Goal: Task Accomplishment & Management: Complete application form

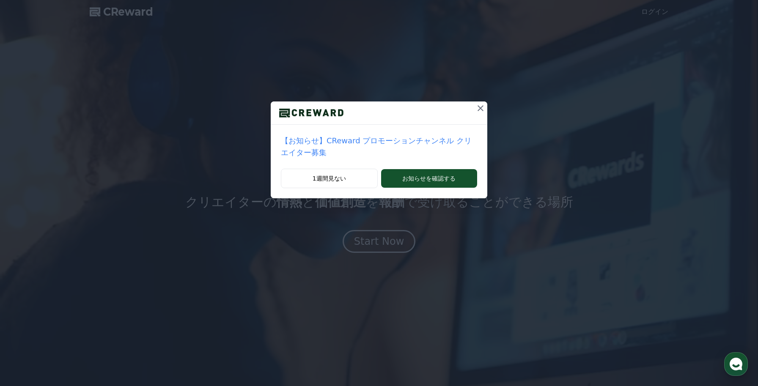
click at [425, 190] on div "1週間見ない お知らせを確認する" at bounding box center [379, 184] width 217 height 30
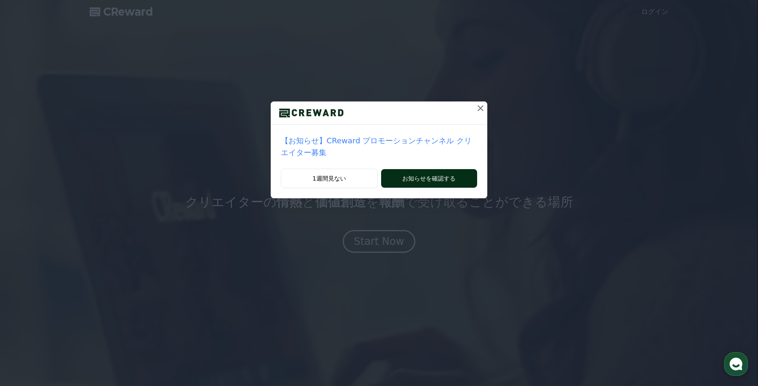
click at [426, 177] on button "お知らせを確認する" at bounding box center [429, 178] width 96 height 19
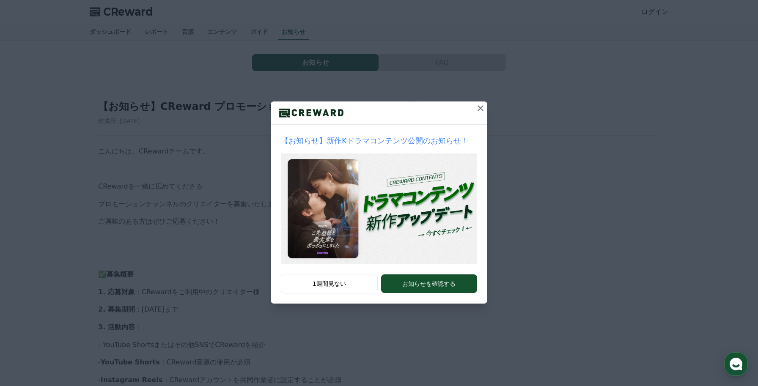
click at [475, 104] on icon at bounding box center [480, 108] width 10 height 10
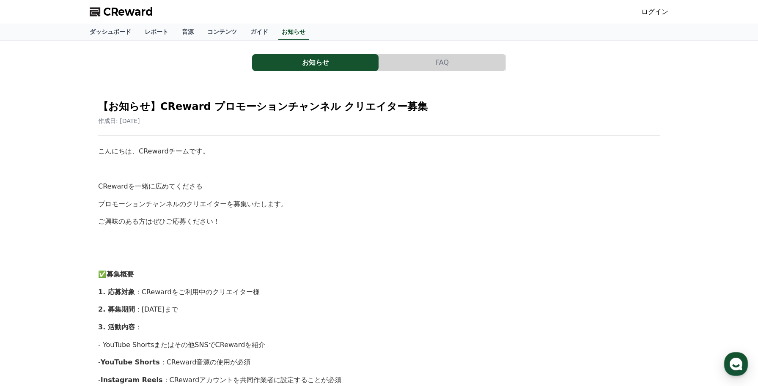
click at [128, 12] on span "CReward" at bounding box center [128, 12] width 50 height 14
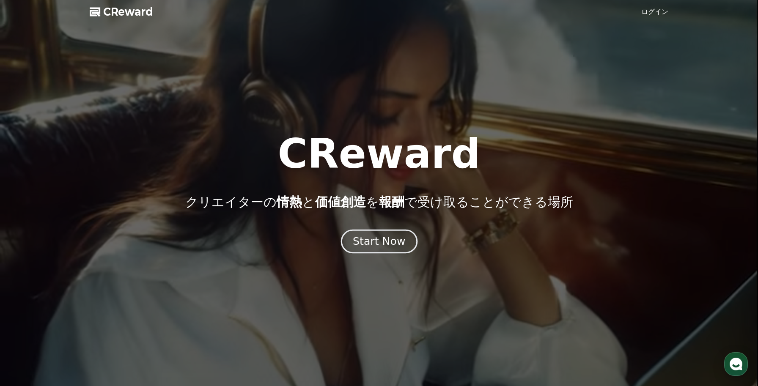
click at [384, 240] on div "Start Now" at bounding box center [379, 241] width 52 height 14
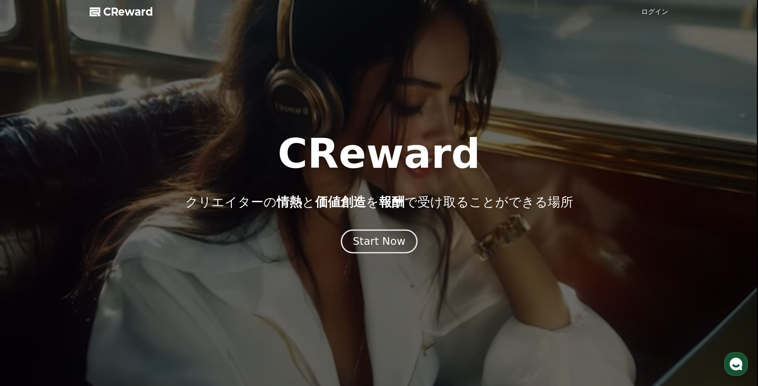
scroll to position [2, 0]
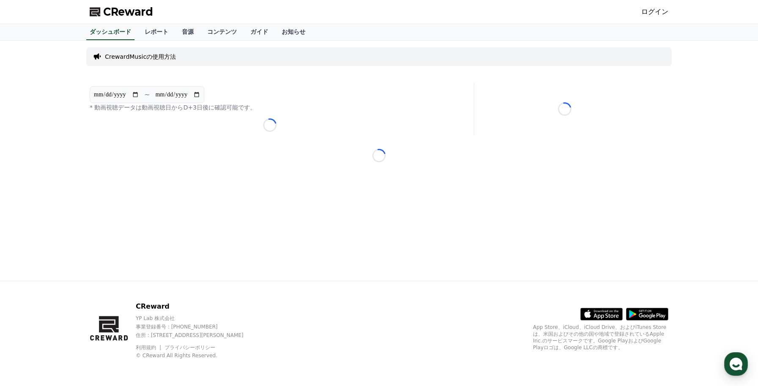
click at [146, 55] on p "CrewardMusicの使用方法" at bounding box center [140, 56] width 71 height 8
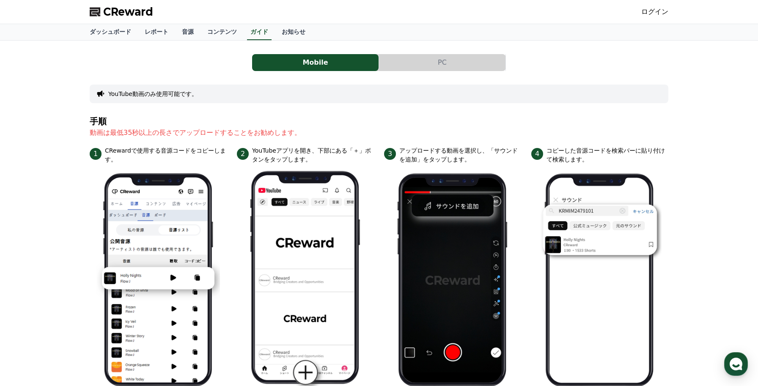
click at [182, 96] on button "YouTube動画のみ使用可能です。" at bounding box center [152, 94] width 89 height 8
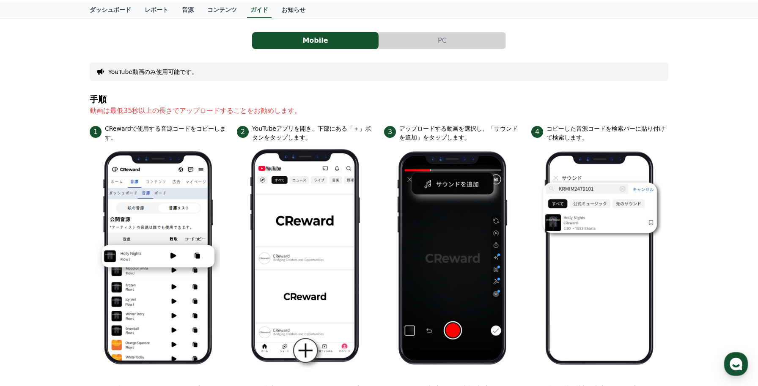
click at [437, 48] on button "PC" at bounding box center [442, 40] width 126 height 17
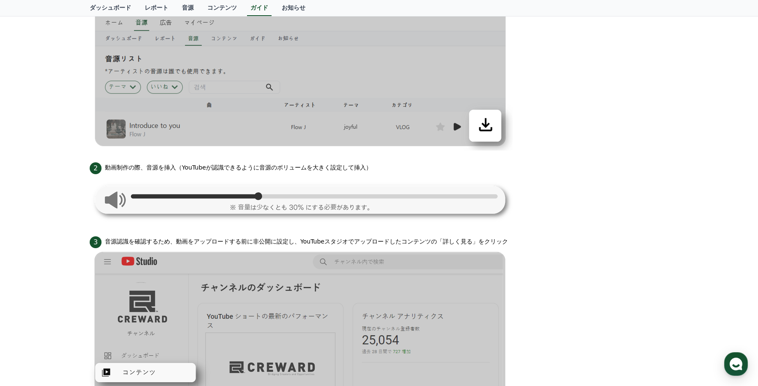
scroll to position [277, 0]
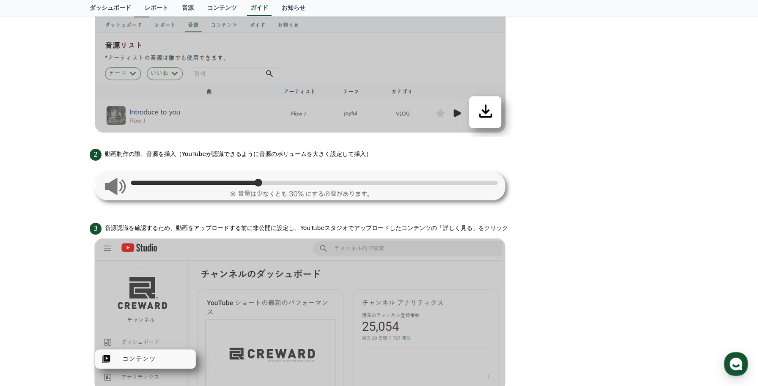
click at [119, 183] on img at bounding box center [301, 186] width 423 height 50
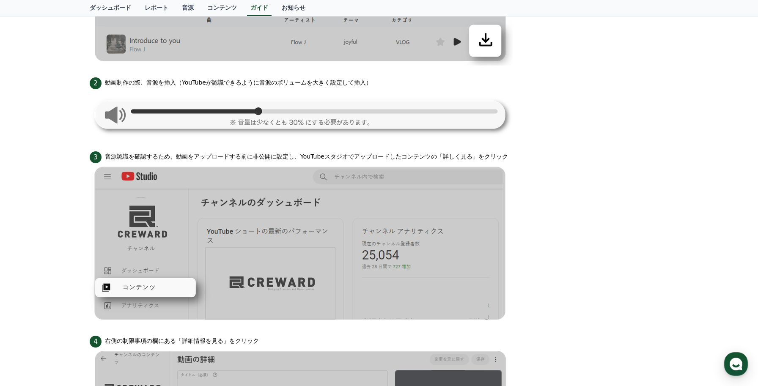
scroll to position [0, 0]
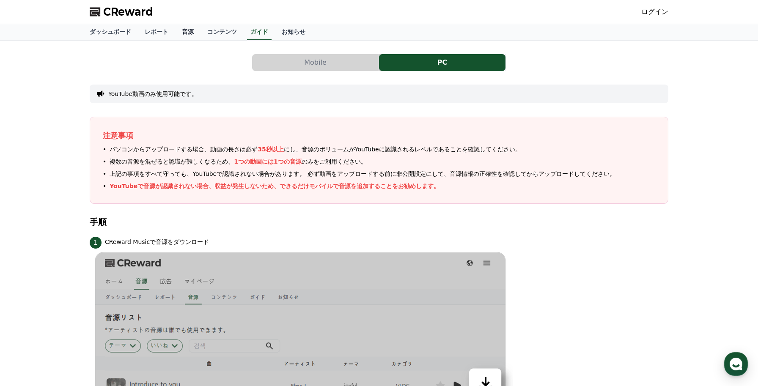
click at [191, 34] on link "音源" at bounding box center [187, 32] width 25 height 16
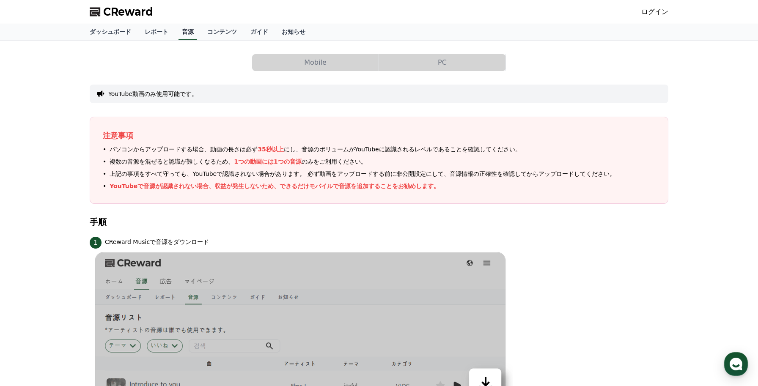
scroll to position [0, 0]
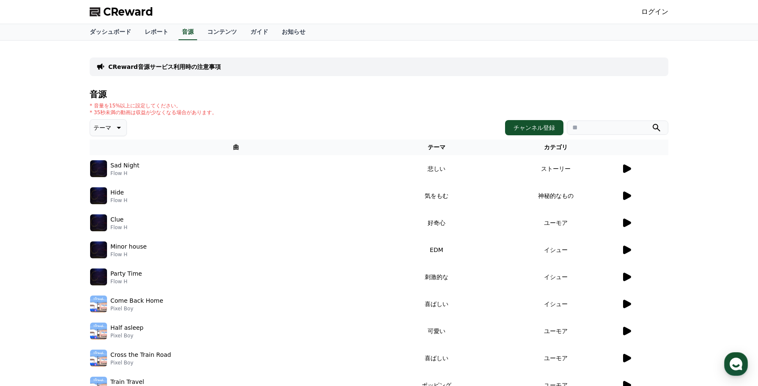
click at [628, 168] on icon at bounding box center [627, 169] width 8 height 8
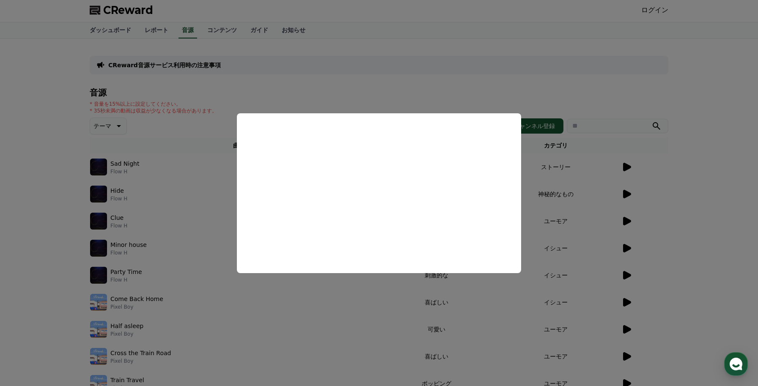
scroll to position [3, 0]
click at [40, 247] on button "close modal" at bounding box center [379, 193] width 758 height 386
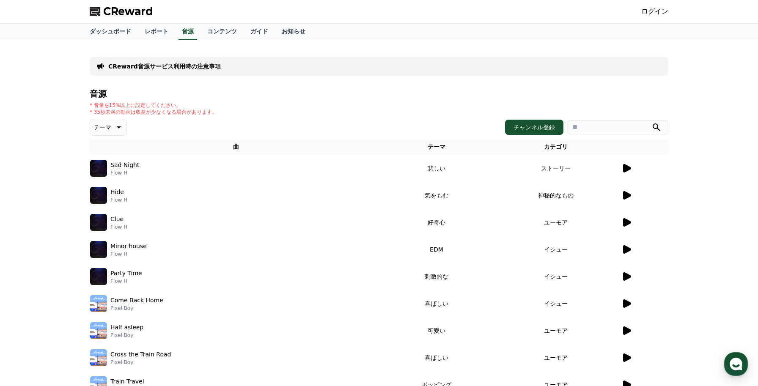
scroll to position [1, 0]
click at [656, 12] on link "ログイン" at bounding box center [654, 11] width 27 height 10
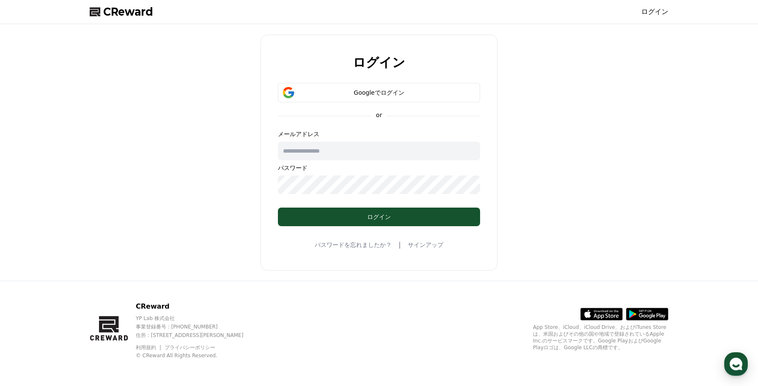
click at [422, 241] on link "サインアップ" at bounding box center [426, 245] width 36 height 8
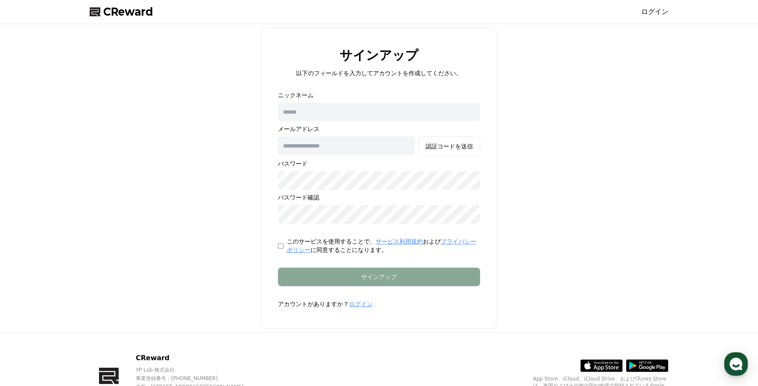
scroll to position [2, 0]
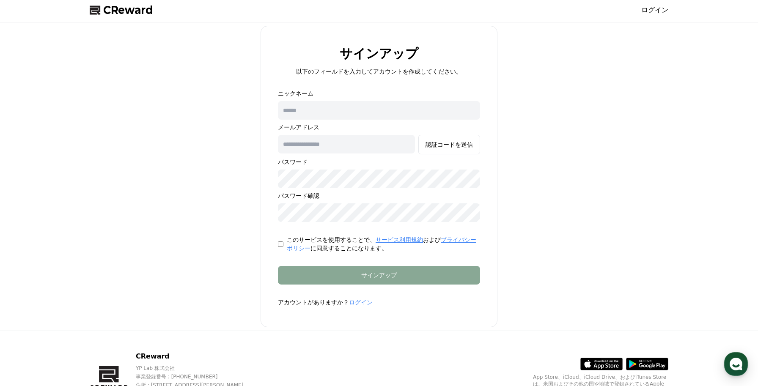
click at [354, 108] on input "text" at bounding box center [379, 110] width 202 height 19
type input "******"
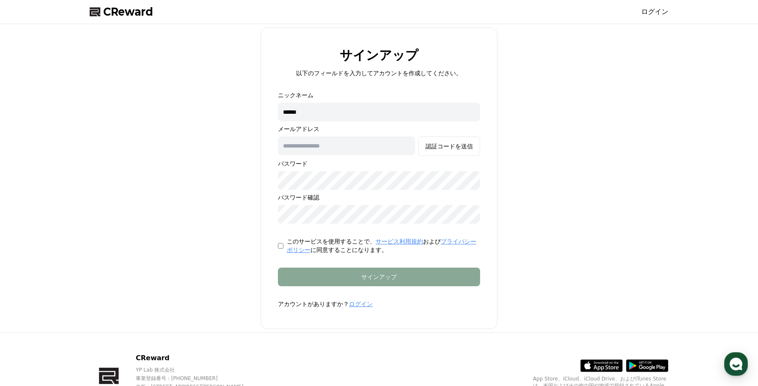
click at [328, 143] on input "text" at bounding box center [346, 146] width 137 height 19
type input "**********"
click at [456, 149] on div "認証コードを送信" at bounding box center [449, 146] width 47 height 8
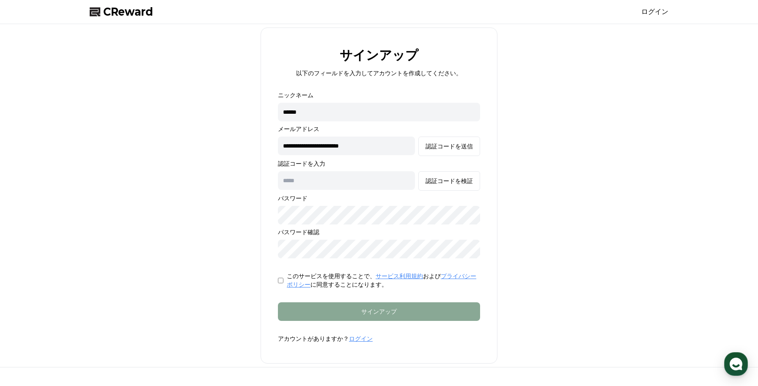
click at [355, 187] on input "text" at bounding box center [346, 180] width 137 height 19
type input "******"
click at [466, 183] on div "認証コードを検証" at bounding box center [449, 181] width 47 height 8
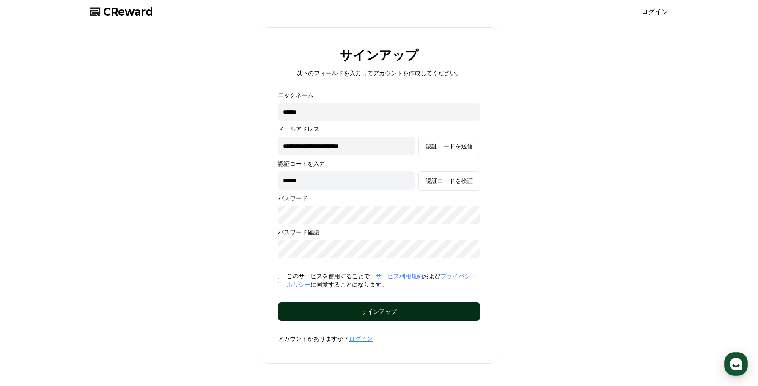
click at [334, 312] on div "サインアップ" at bounding box center [379, 312] width 168 height 8
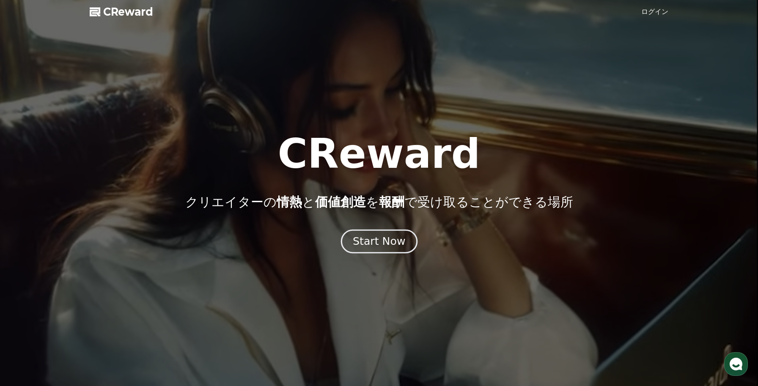
click at [386, 239] on div "Start Now" at bounding box center [379, 241] width 52 height 14
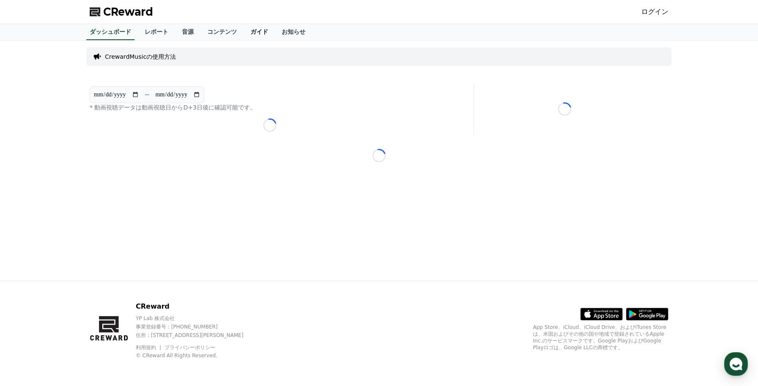
click at [265, 36] on link "ガイド" at bounding box center [259, 32] width 31 height 16
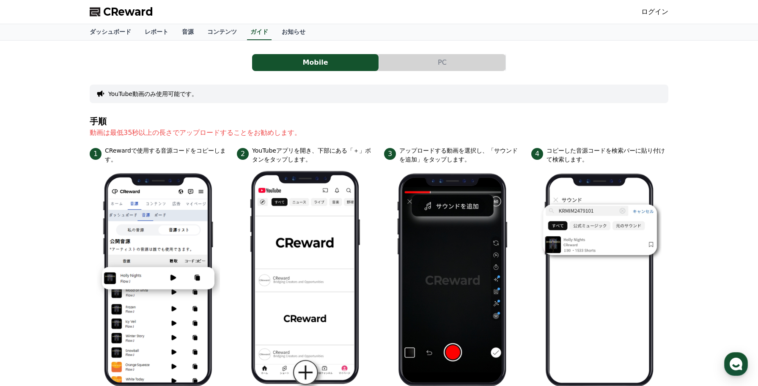
scroll to position [16, 0]
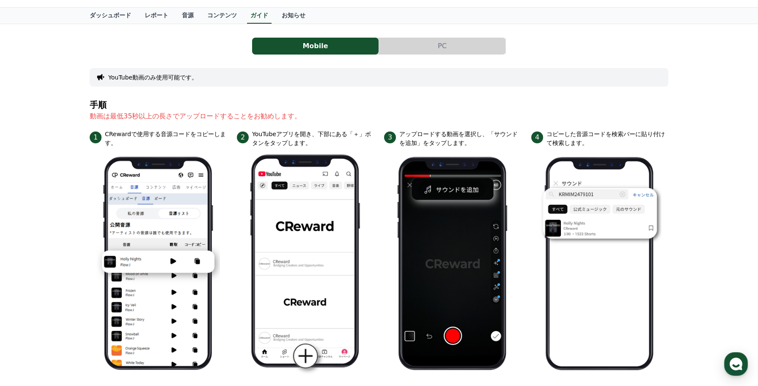
click at [421, 51] on button "PC" at bounding box center [442, 46] width 126 height 17
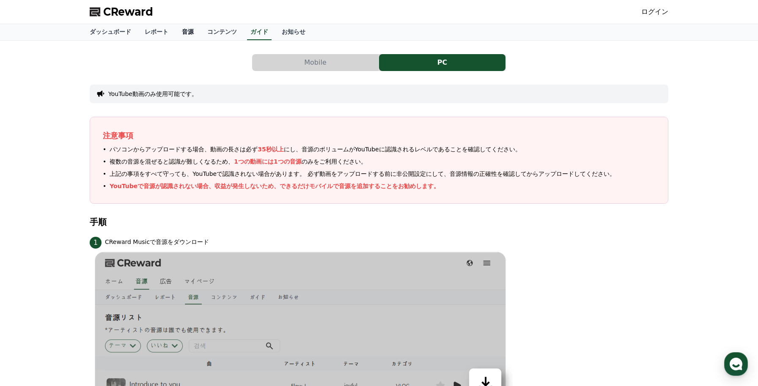
click at [192, 35] on link "音源" at bounding box center [187, 32] width 25 height 16
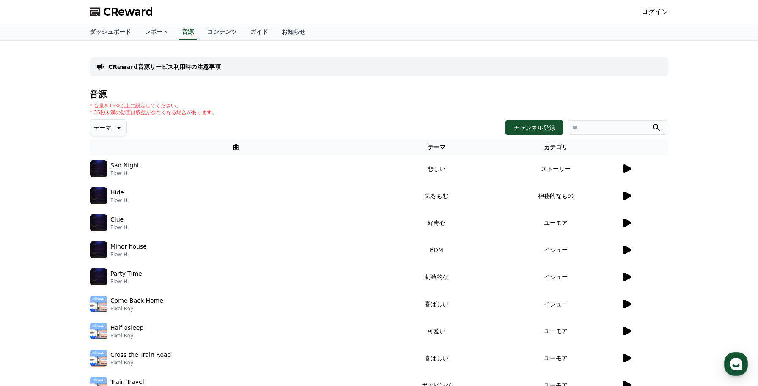
click at [239, 177] on div "Sad Night Flow H" at bounding box center [235, 168] width 291 height 17
click at [122, 131] on icon at bounding box center [118, 128] width 10 height 10
click at [390, 121] on div "テーマ テーマ 全て 空想 好奇心 暗い 明るい ポッピング 刺激的な 反転 雄壮な 劇的な 喜ばしい 気分 EDM 溝 悲しい 穏やかな 可愛い 感動的な …" at bounding box center [379, 127] width 579 height 17
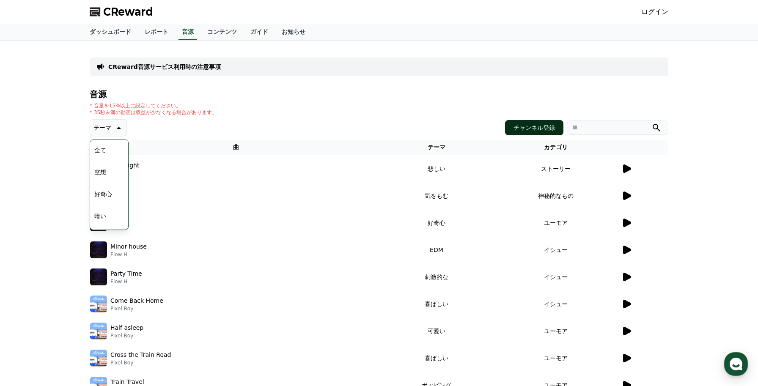
click at [526, 129] on button "チャンネル登録" at bounding box center [534, 127] width 58 height 15
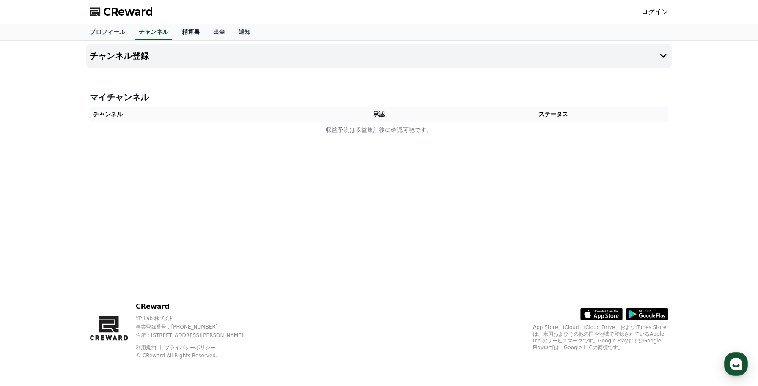
click at [179, 36] on link "精算書" at bounding box center [190, 32] width 31 height 16
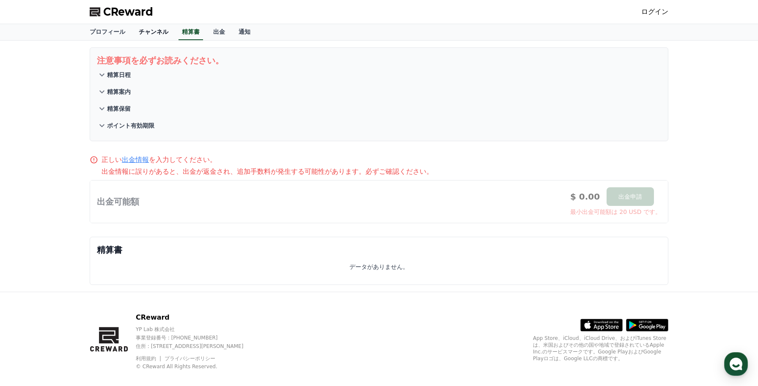
click at [162, 33] on link "チャンネル" at bounding box center [153, 32] width 43 height 16
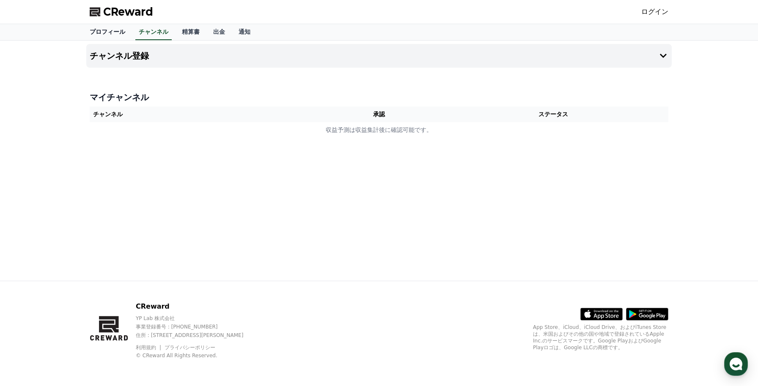
click at [114, 33] on link "プロフィール" at bounding box center [107, 32] width 49 height 16
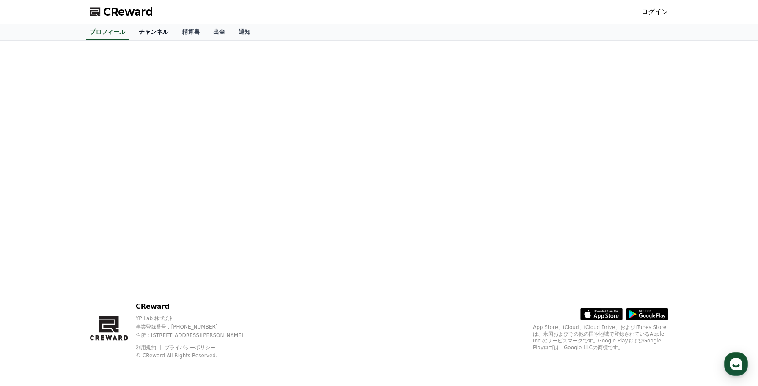
click at [155, 33] on link "チャンネル" at bounding box center [153, 32] width 43 height 16
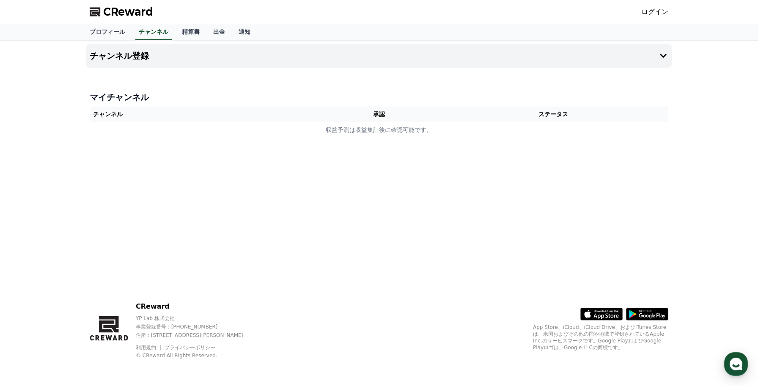
click at [658, 11] on link "ログイン" at bounding box center [654, 12] width 27 height 10
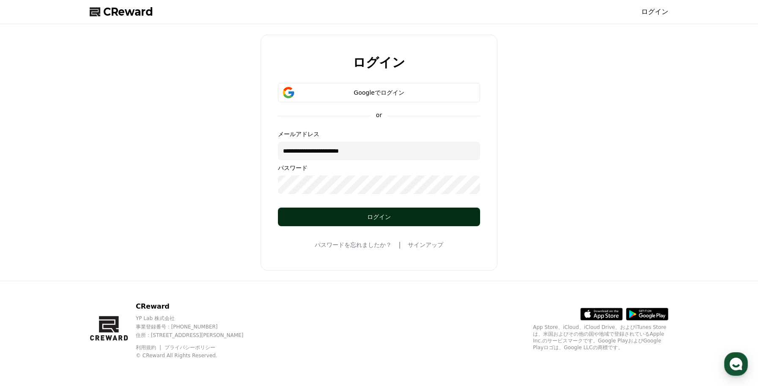
click at [357, 223] on button "ログイン" at bounding box center [379, 217] width 202 height 19
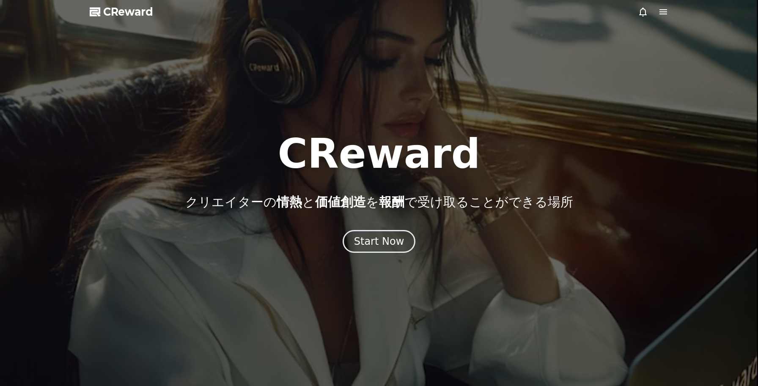
click at [361, 238] on div "Start Now" at bounding box center [379, 242] width 50 height 14
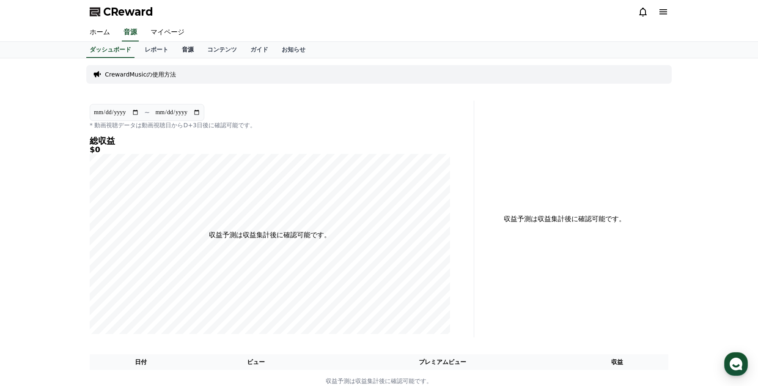
click at [194, 49] on link "音源" at bounding box center [187, 50] width 25 height 16
click at [186, 51] on link "音源" at bounding box center [188, 50] width 19 height 16
click at [191, 51] on link "音源" at bounding box center [188, 50] width 19 height 16
click at [233, 52] on link "コンテンツ" at bounding box center [222, 50] width 43 height 16
click at [112, 36] on link "ホーム" at bounding box center [100, 33] width 34 height 18
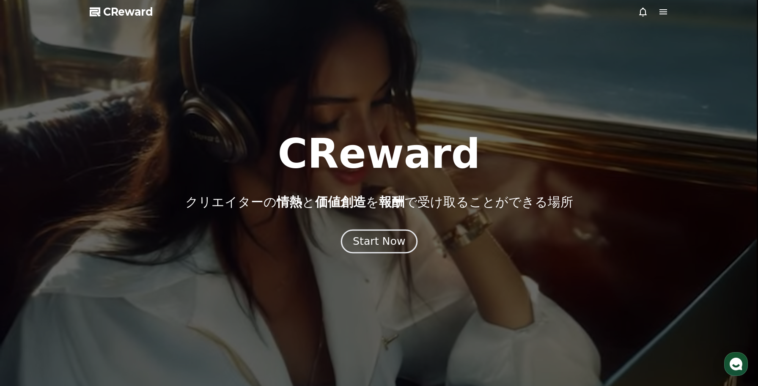
click at [375, 239] on div "Start Now" at bounding box center [379, 241] width 52 height 14
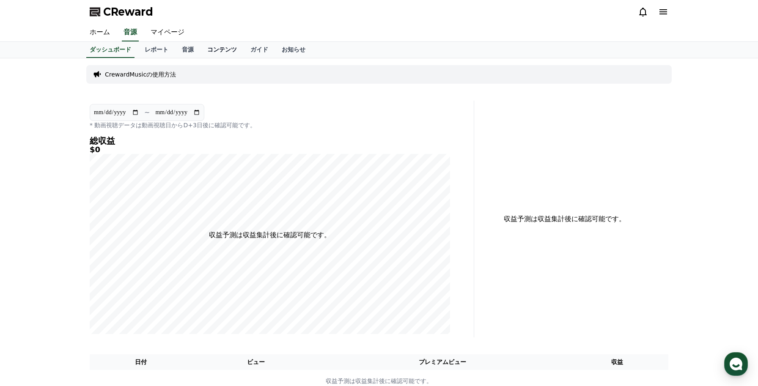
click at [201, 46] on link "コンテンツ" at bounding box center [222, 50] width 43 height 16
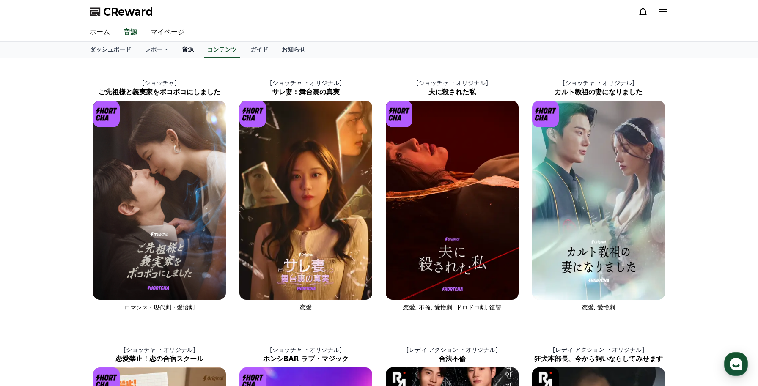
click at [191, 51] on link "音源" at bounding box center [187, 50] width 25 height 16
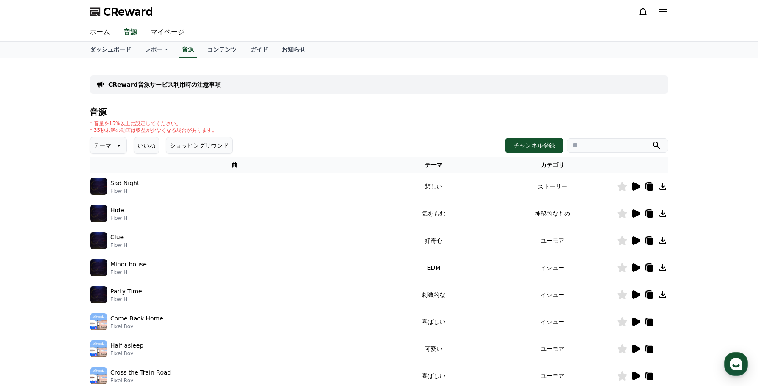
scroll to position [36, 0]
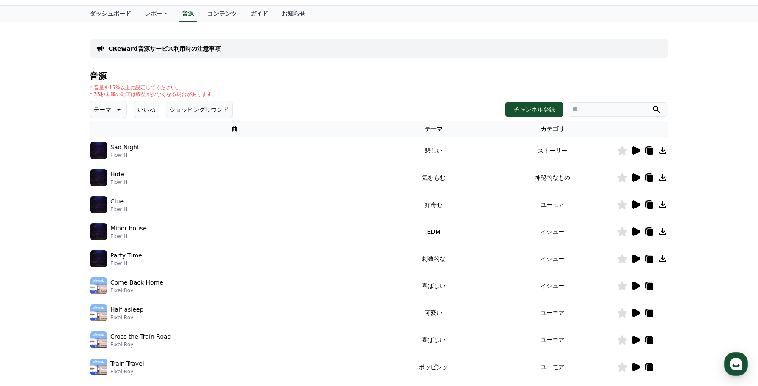
click at [294, 150] on div "Sad Night Flow H" at bounding box center [234, 150] width 289 height 17
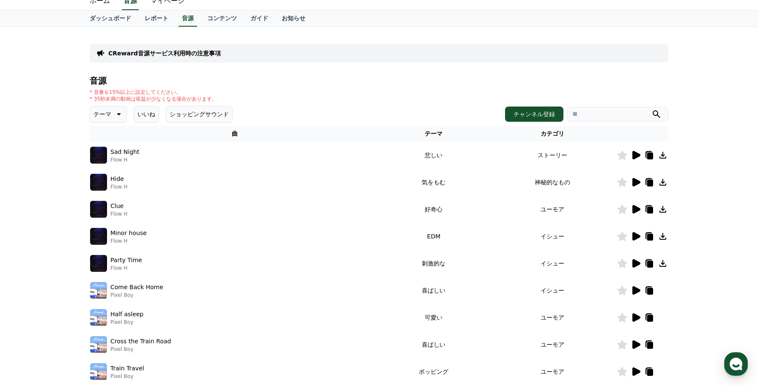
scroll to position [0, 0]
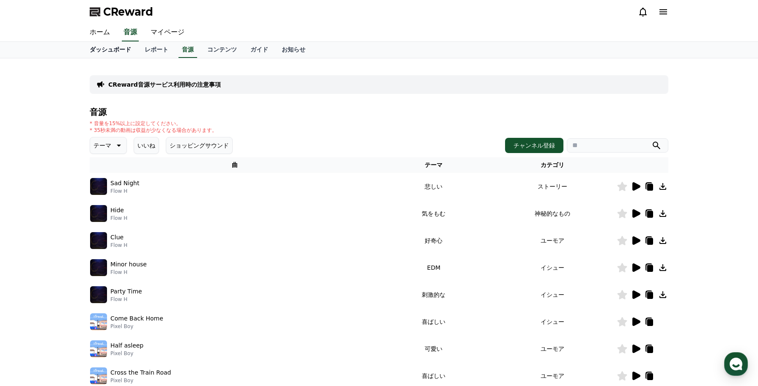
click at [127, 51] on link "ダッシュボード" at bounding box center [110, 50] width 55 height 16
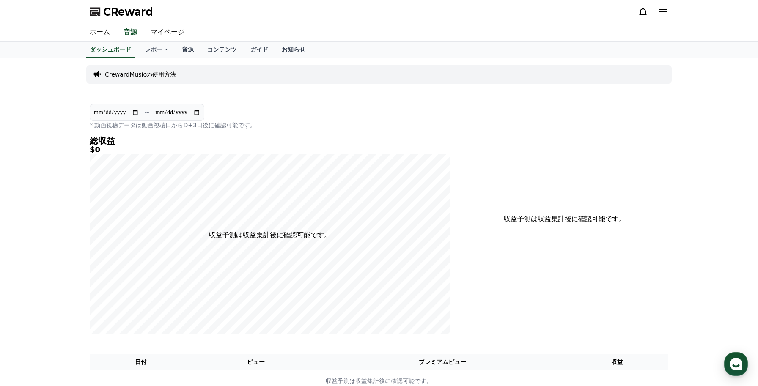
click at [269, 74] on div "CrewardMusicの使用方法" at bounding box center [378, 74] width 585 height 19
click at [159, 33] on link "マイページ" at bounding box center [167, 33] width 47 height 18
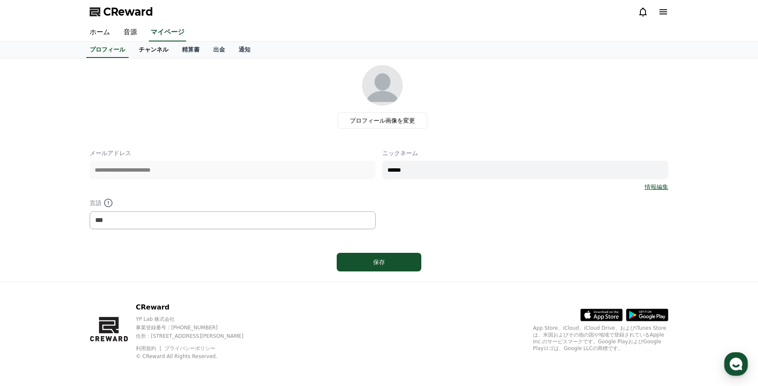
click at [151, 46] on link "チャンネル" at bounding box center [153, 50] width 43 height 16
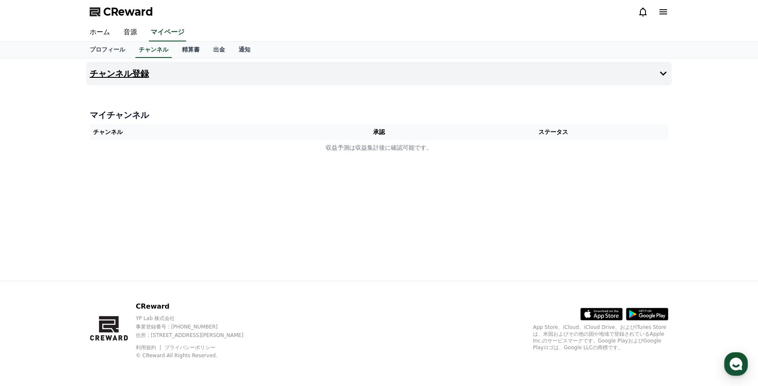
click at [228, 69] on button "チャンネル登録" at bounding box center [378, 74] width 585 height 24
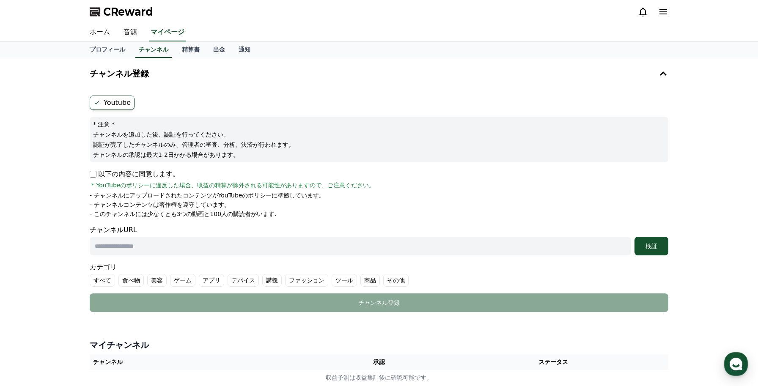
click at [93, 169] on p "以下の内容に同意します。" at bounding box center [135, 174] width 90 height 10
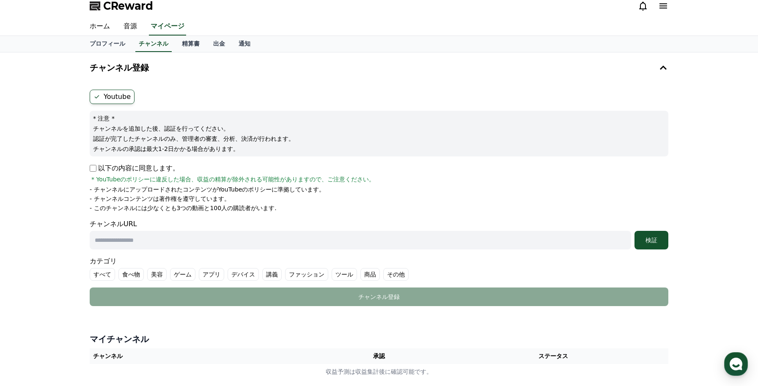
scroll to position [7, 0]
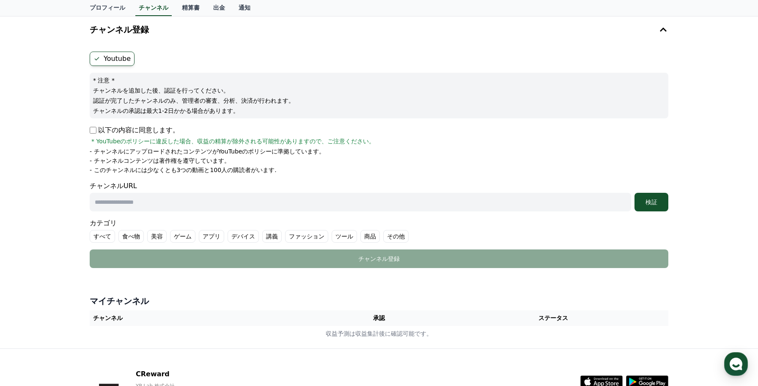
click at [207, 201] on input "text" at bounding box center [360, 202] width 541 height 19
paste input "**********"
type input "**********"
click at [646, 206] on div "検証" at bounding box center [651, 202] width 27 height 8
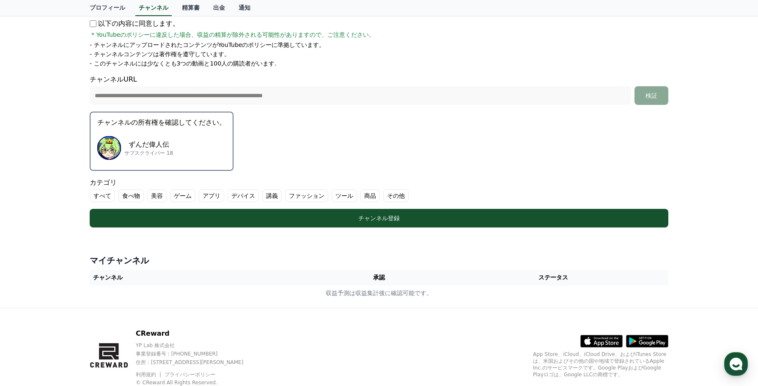
scroll to position [178, 0]
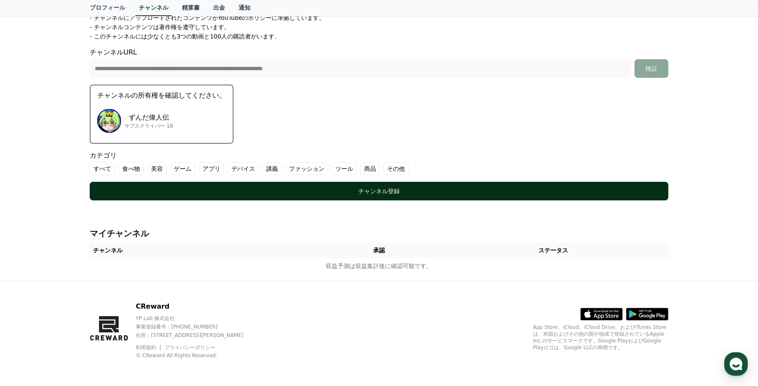
click at [374, 194] on div "チャンネル登録" at bounding box center [379, 191] width 545 height 8
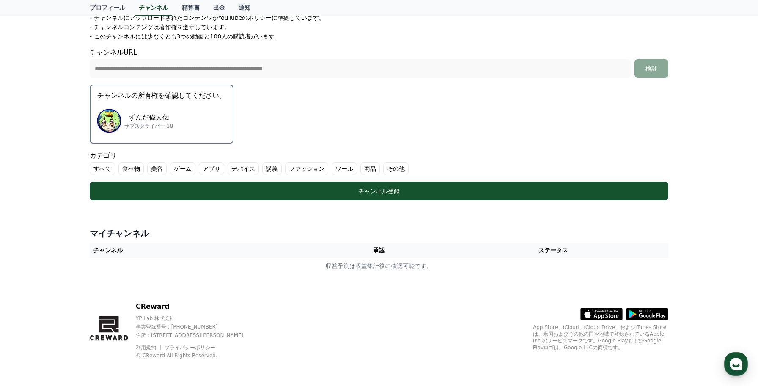
click at [389, 170] on label "その他" at bounding box center [395, 168] width 25 height 13
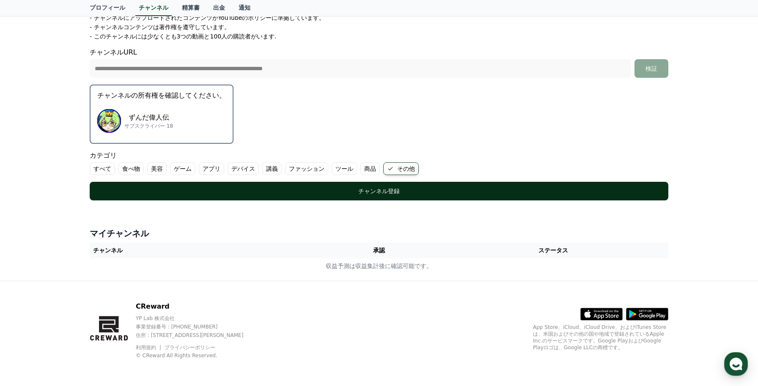
click at [329, 187] on div "チャンネル登録" at bounding box center [379, 191] width 545 height 8
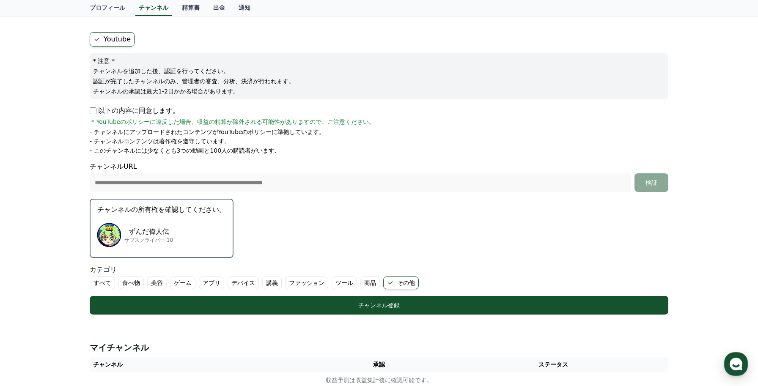
click at [203, 222] on div "ずんだ偉人伝 サブスクライバー 18" at bounding box center [161, 235] width 129 height 34
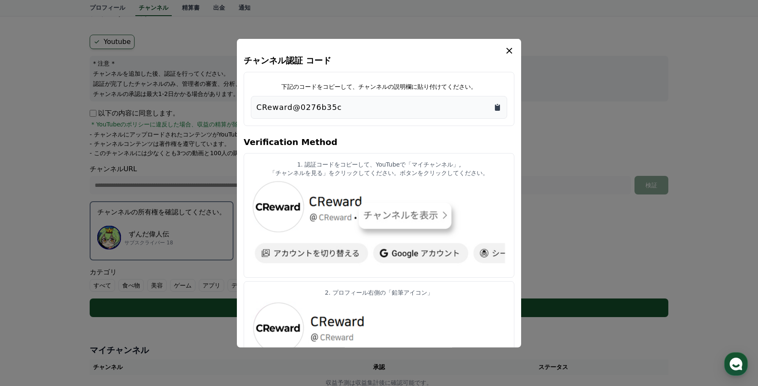
click at [495, 107] on icon "Copy to clipboard" at bounding box center [497, 107] width 8 height 8
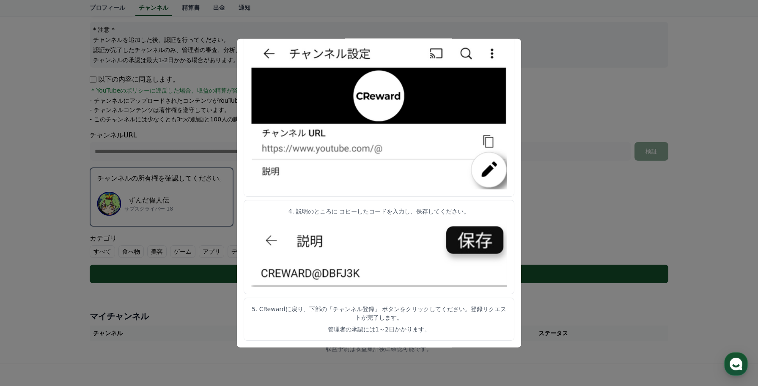
scroll to position [95, 0]
click at [548, 100] on button "close modal" at bounding box center [379, 193] width 758 height 386
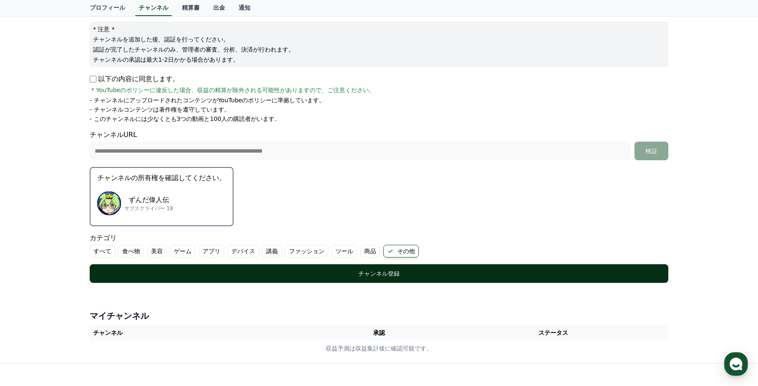
click at [398, 274] on div "チャンネル登録" at bounding box center [379, 273] width 545 height 8
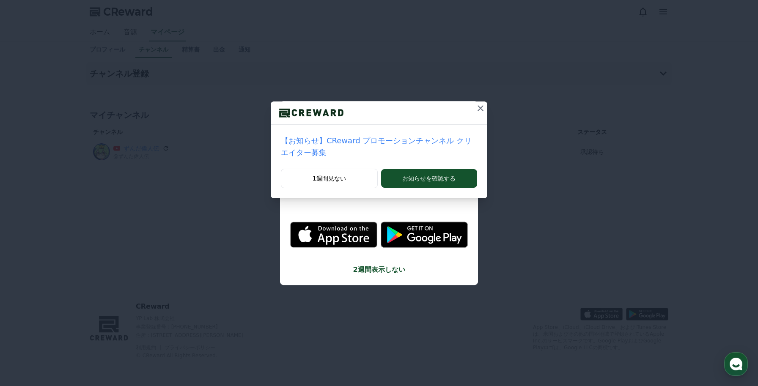
click at [476, 110] on icon at bounding box center [480, 108] width 10 height 10
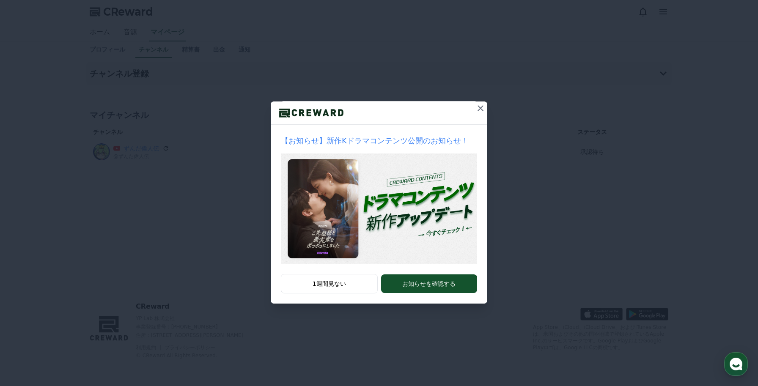
click at [477, 110] on icon at bounding box center [480, 108] width 10 height 10
